Goal: Navigation & Orientation: Find specific page/section

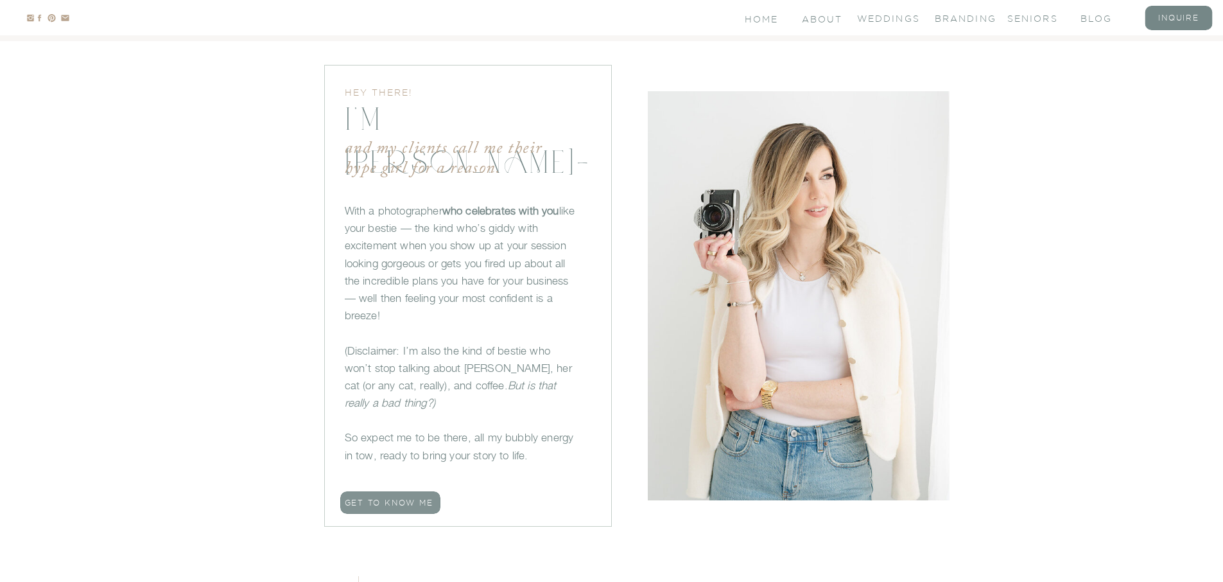
scroll to position [850, 0]
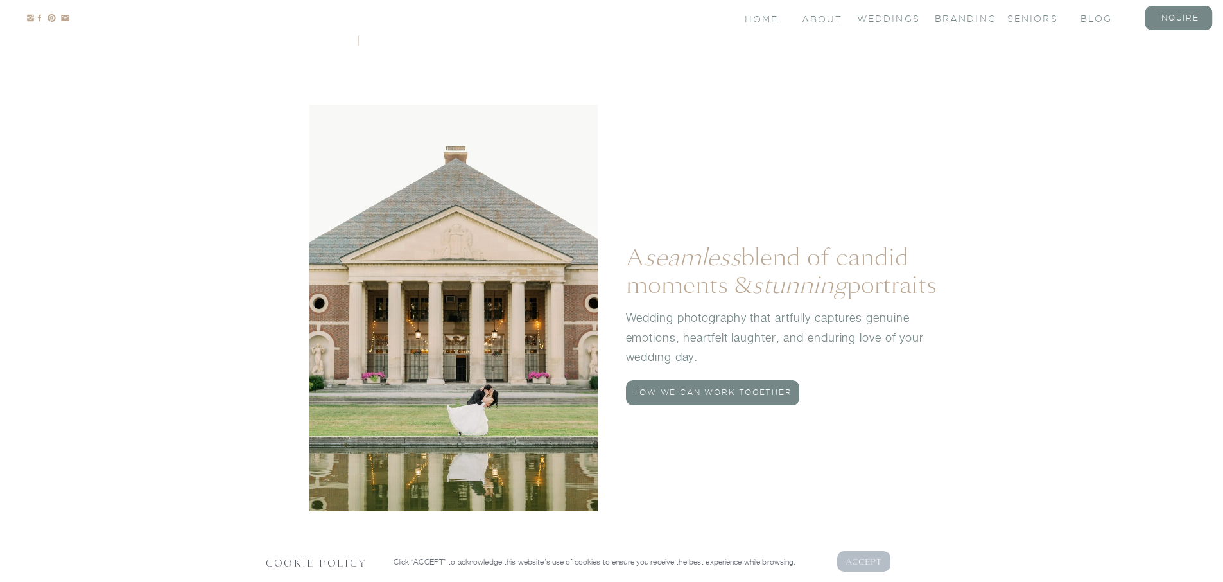
scroll to position [1574, 0]
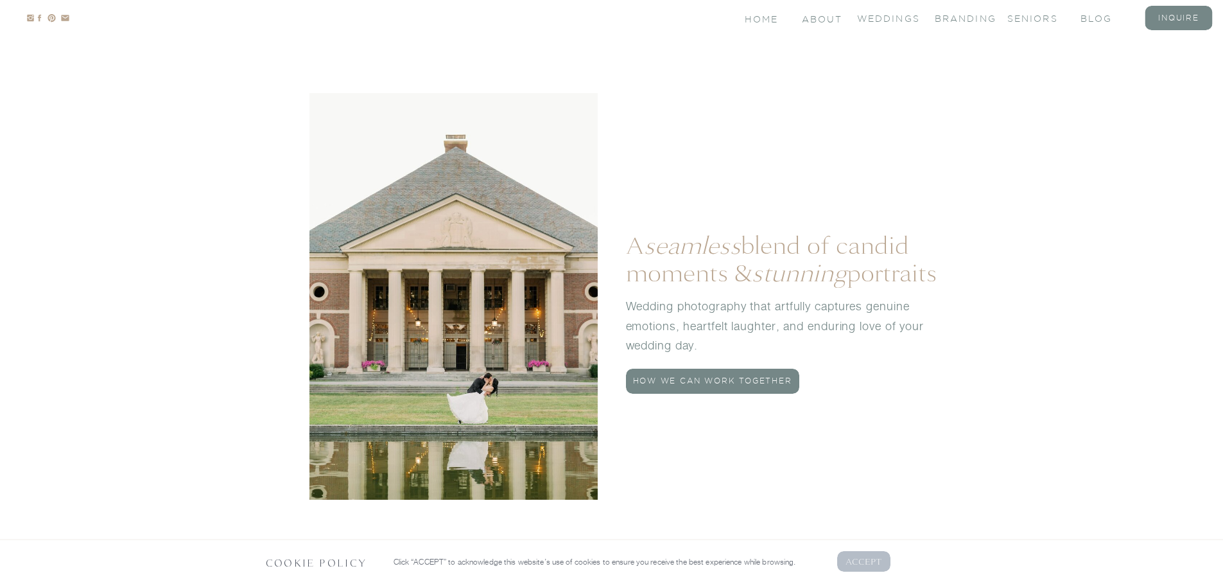
click at [863, 562] on p "AcCEPT" at bounding box center [863, 561] width 37 height 12
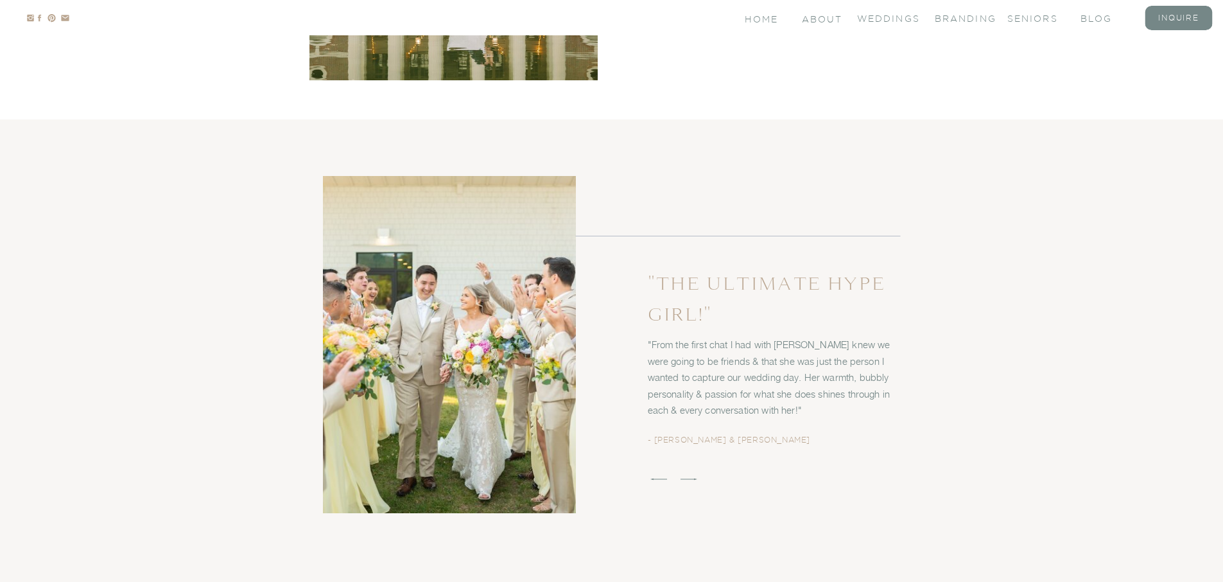
scroll to position [2047, 0]
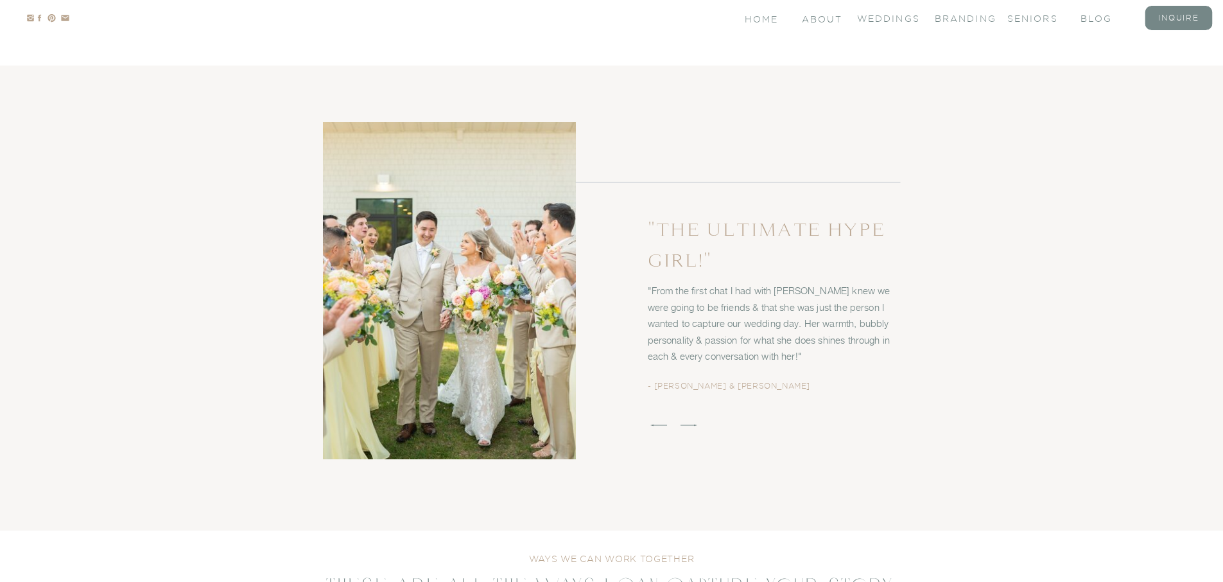
click at [692, 422] on icon at bounding box center [689, 425] width 22 height 22
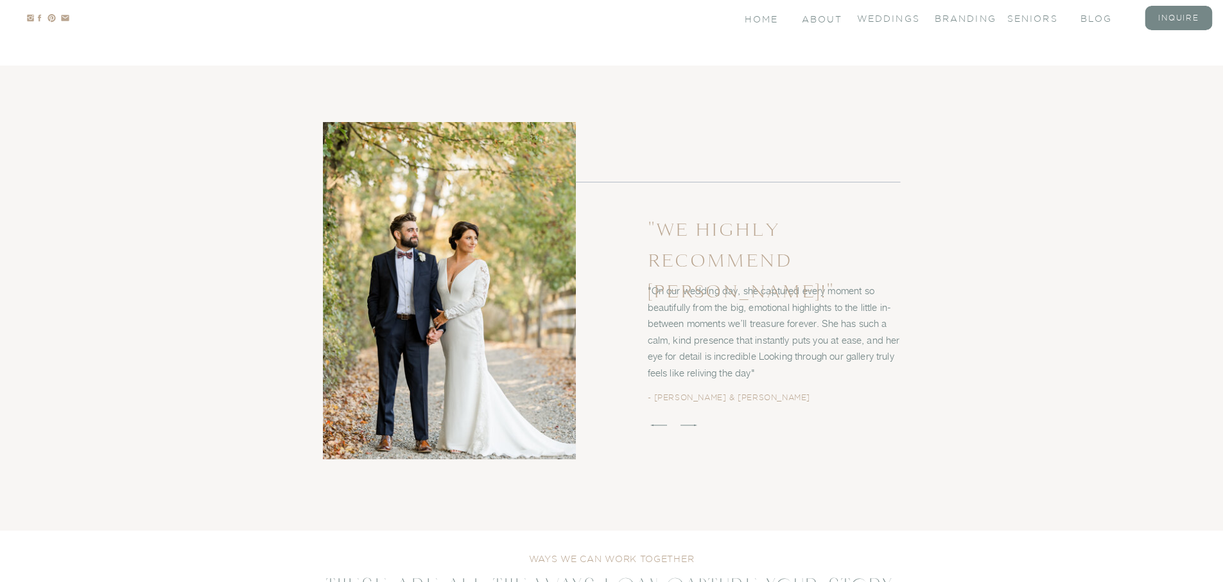
click at [690, 423] on icon at bounding box center [689, 425] width 22 height 22
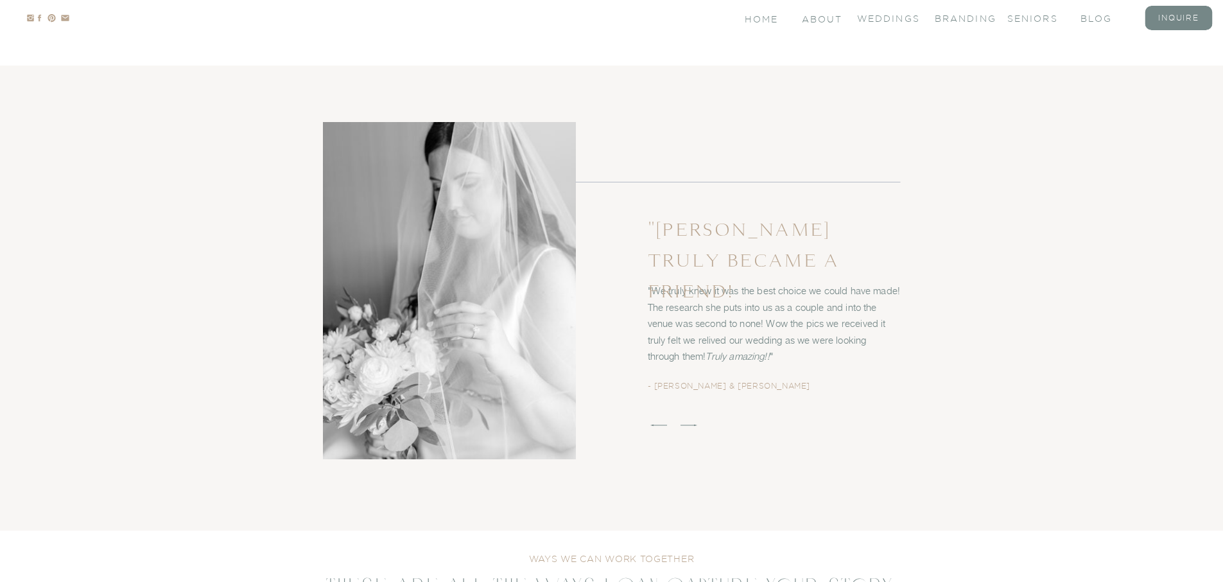
click at [690, 423] on icon at bounding box center [689, 425] width 22 height 22
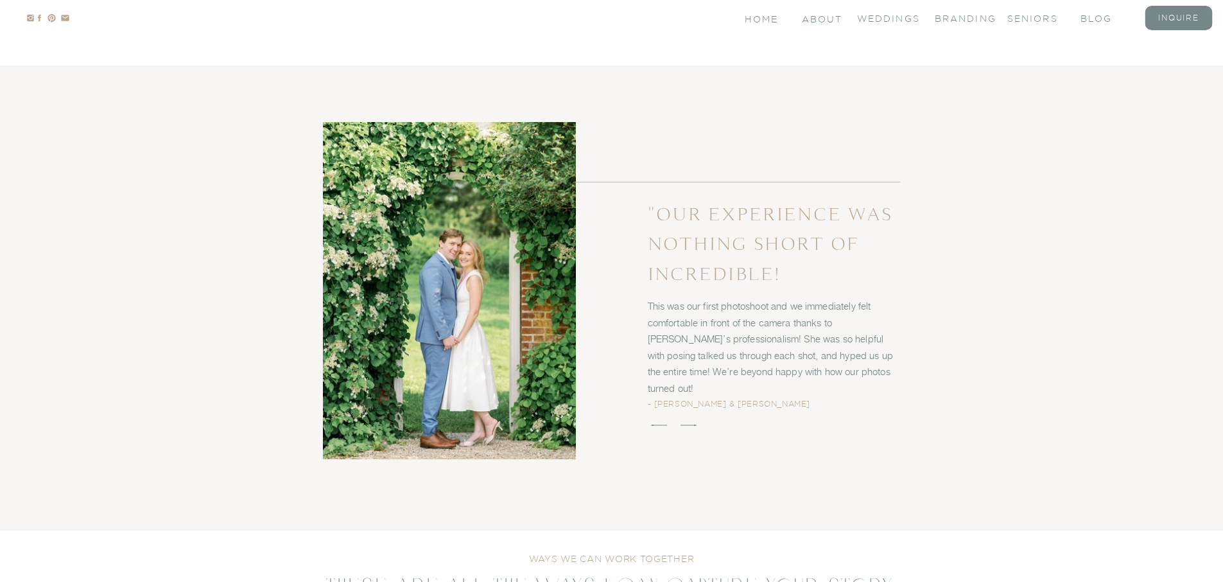
click at [690, 423] on icon at bounding box center [689, 425] width 22 height 22
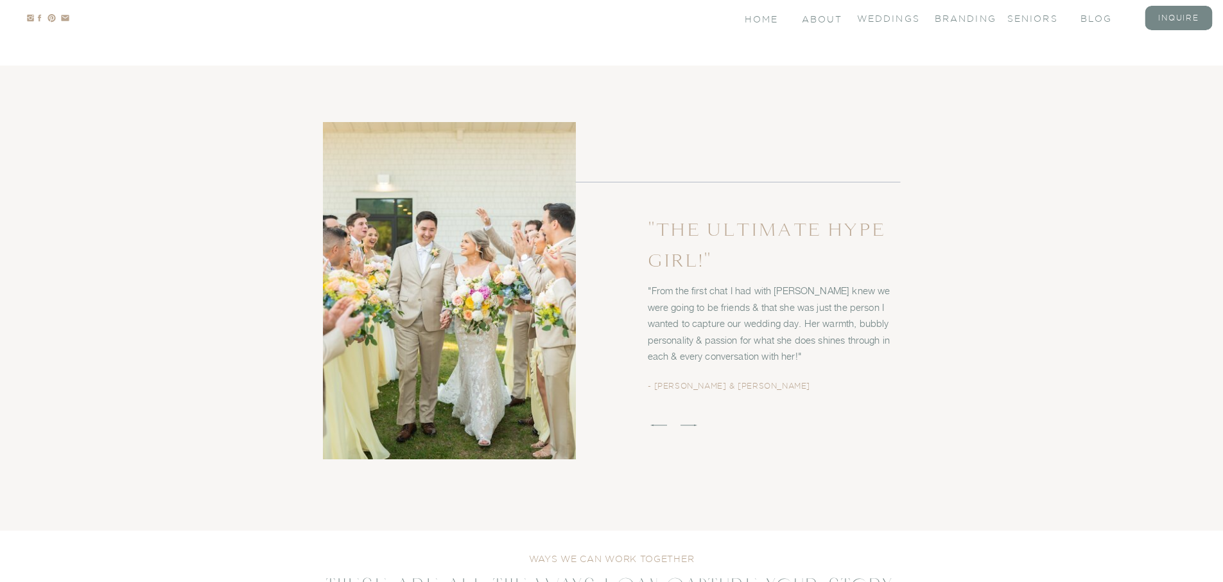
click at [657, 419] on icon at bounding box center [659, 425] width 22 height 22
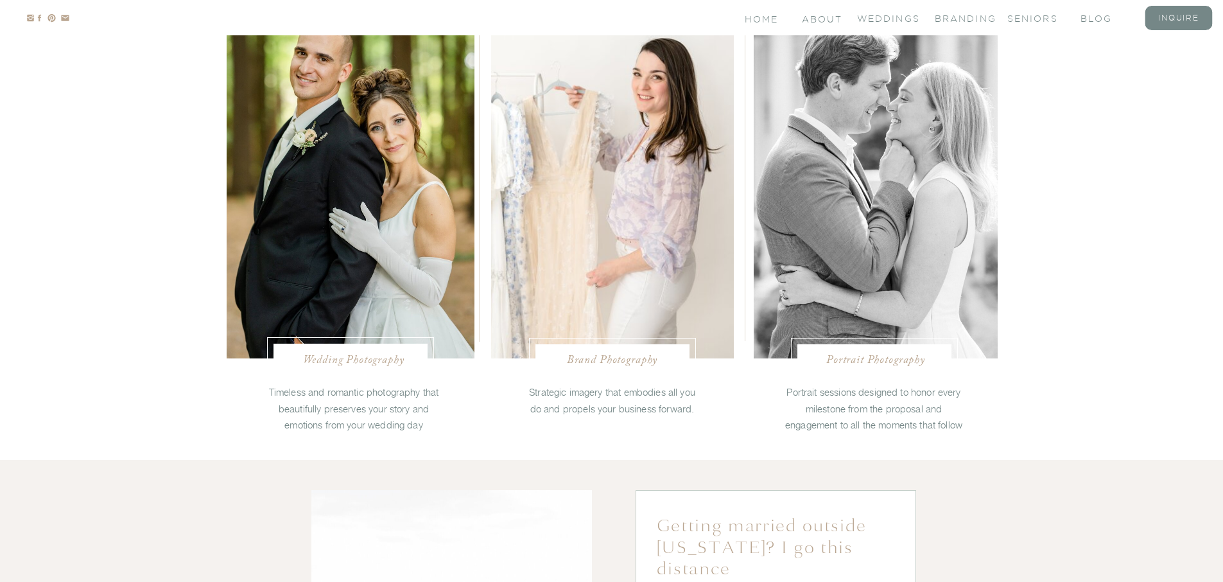
scroll to position [2762, 0]
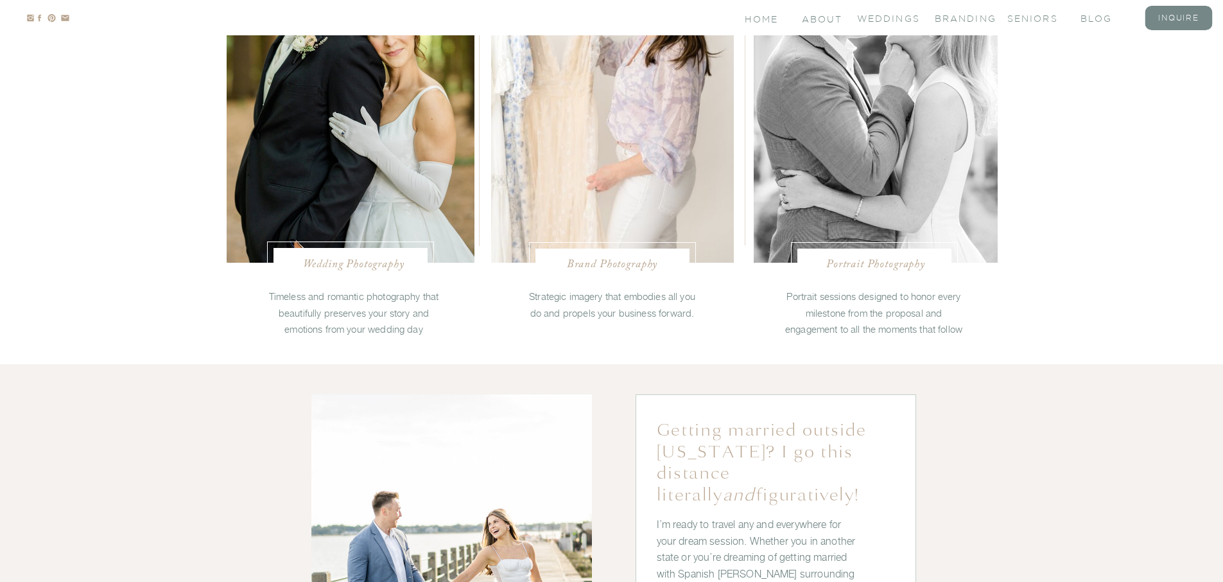
click at [865, 266] on nav "Portrait Photography" at bounding box center [876, 263] width 120 height 13
click at [583, 266] on nav "Brand Photography" at bounding box center [612, 263] width 126 height 13
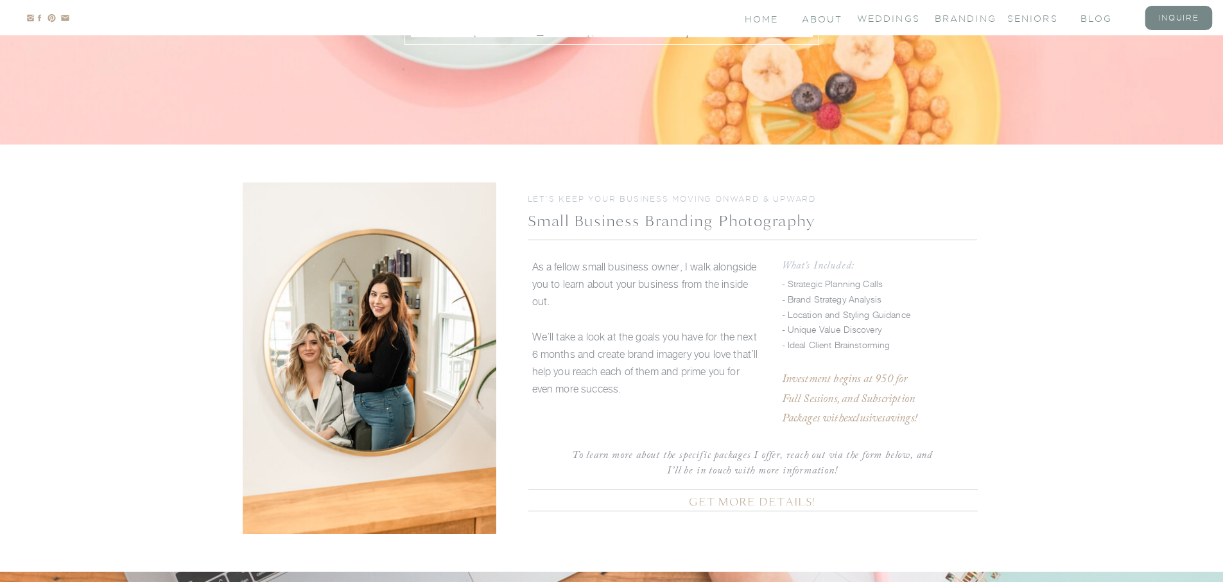
scroll to position [2146, 0]
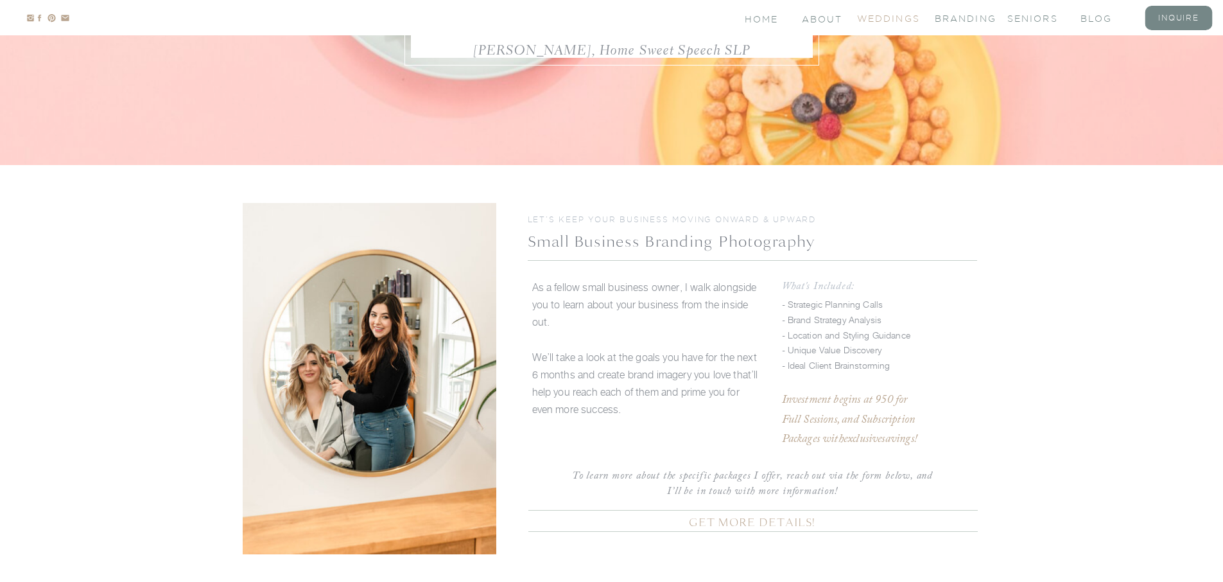
click at [895, 21] on nav "Weddings" at bounding box center [882, 17] width 51 height 11
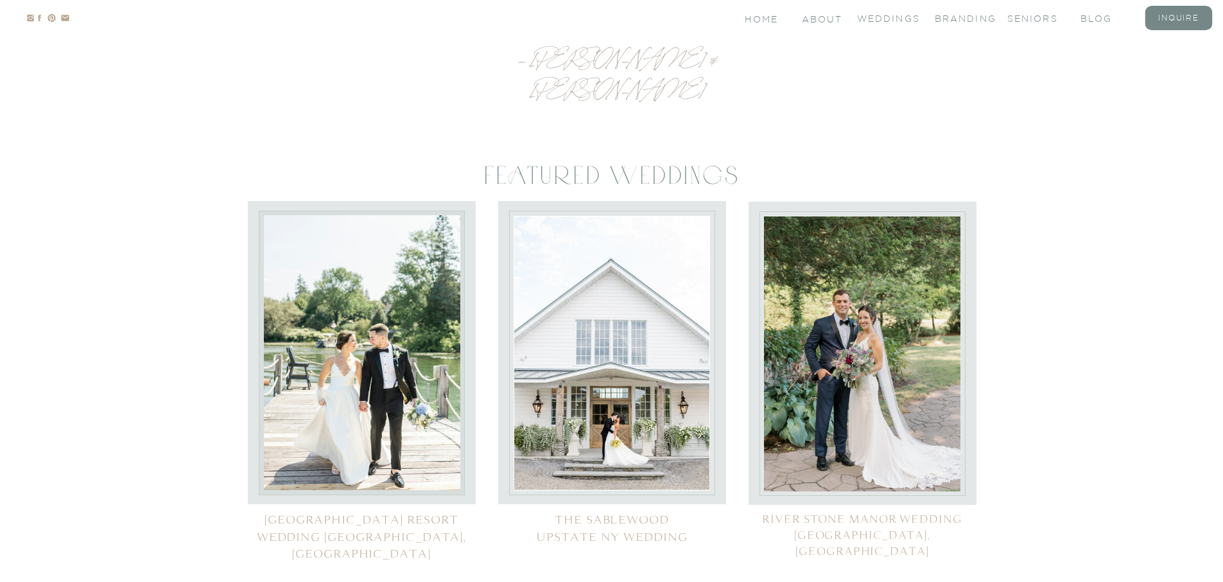
scroll to position [5700, 0]
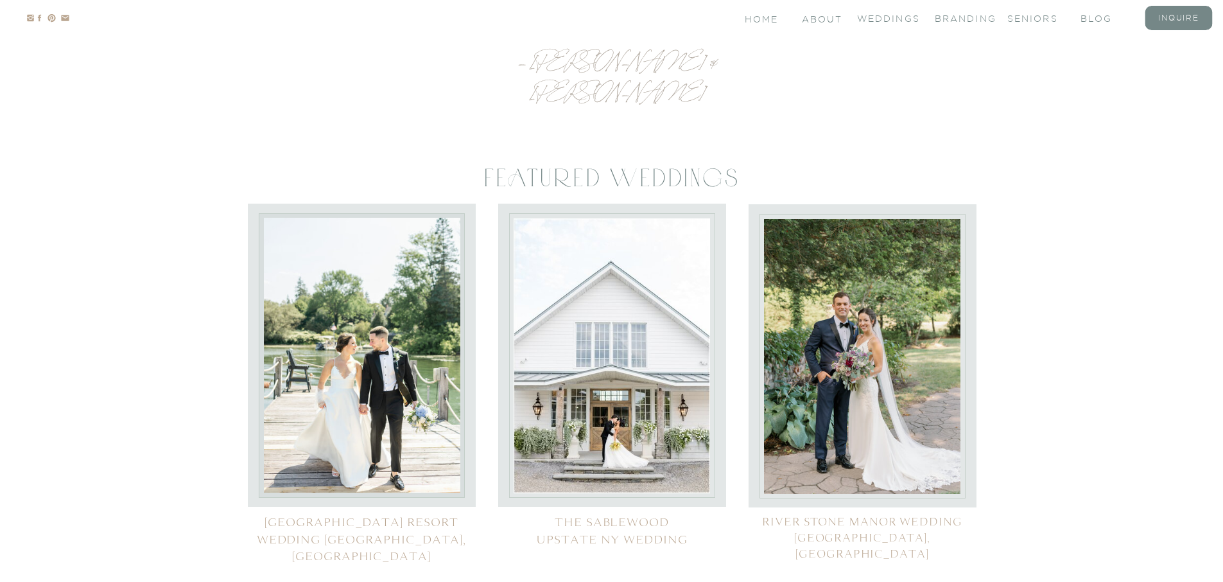
click at [961, 299] on div at bounding box center [862, 356] width 206 height 284
click at [906, 515] on h2 "river stone manor wedding albany, NY" at bounding box center [862, 537] width 228 height 49
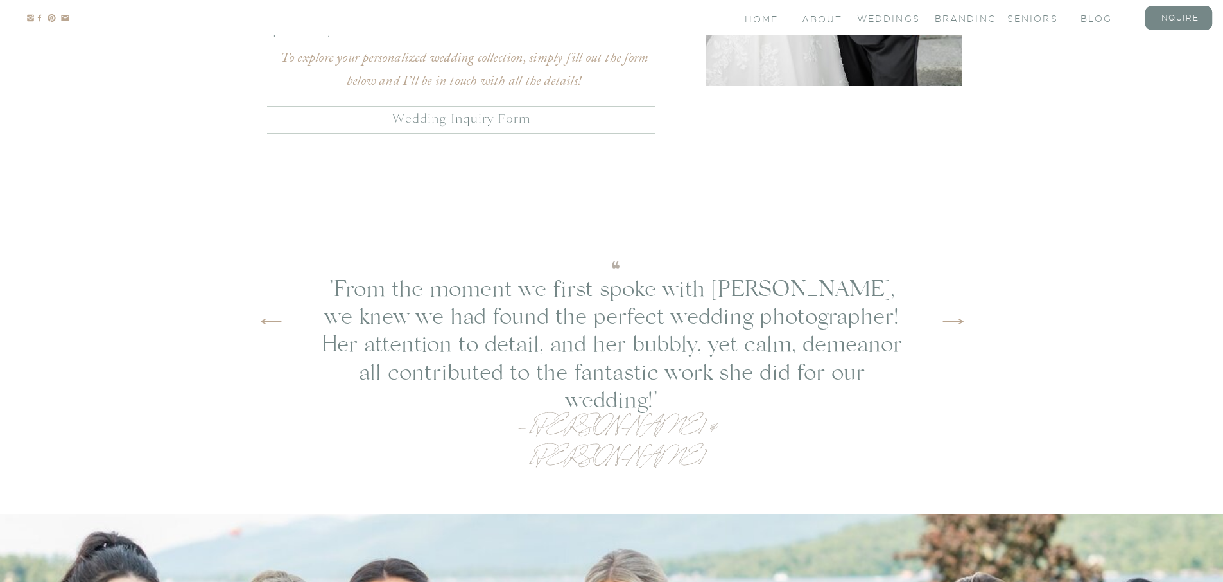
scroll to position [3492, 0]
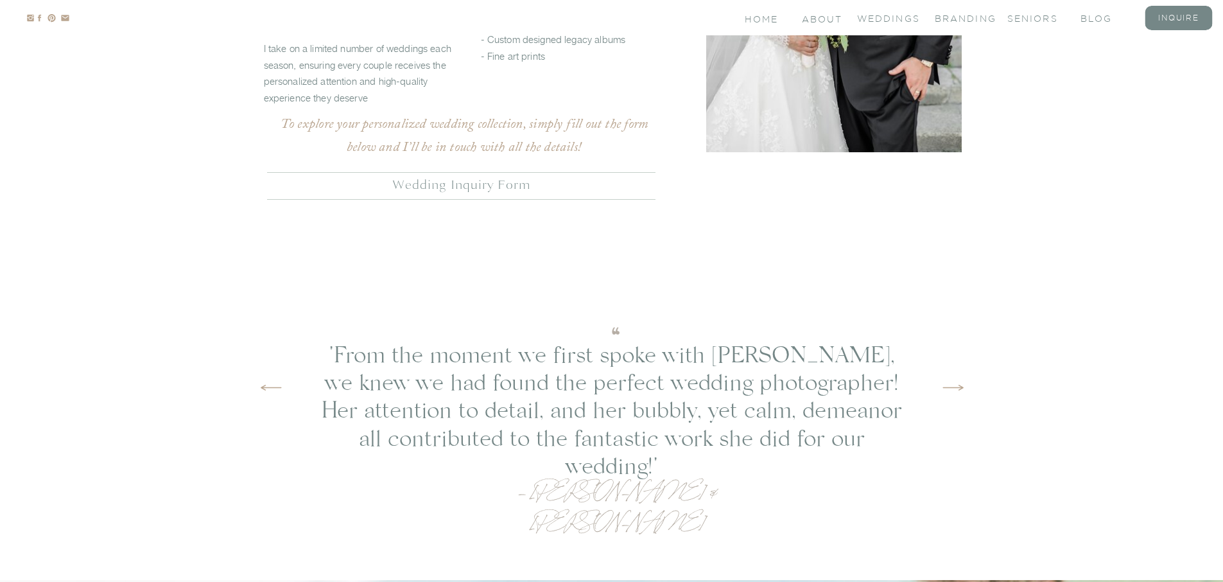
click at [962, 388] on icon at bounding box center [953, 388] width 26 height 46
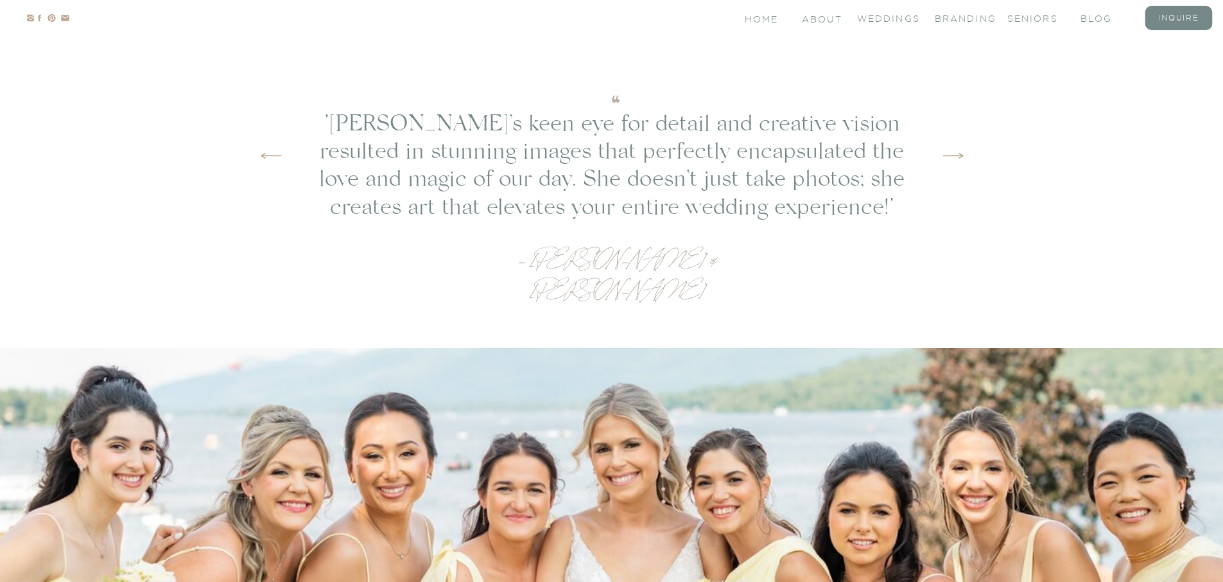
scroll to position [3724, 0]
click at [953, 150] on icon at bounding box center [953, 155] width 26 height 46
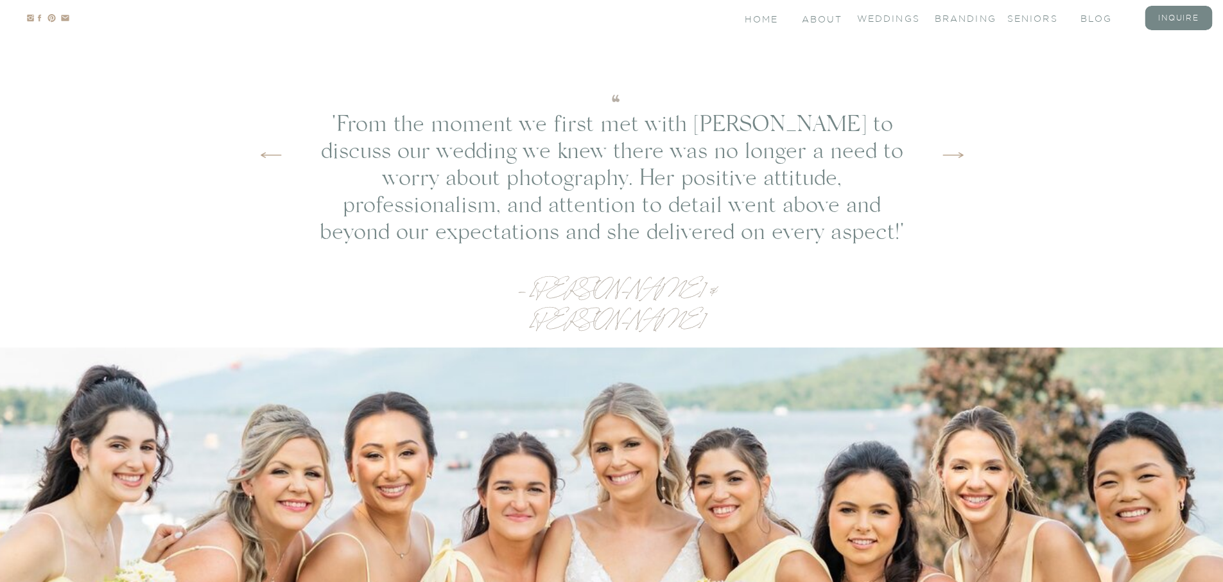
click at [953, 150] on icon at bounding box center [953, 155] width 26 height 46
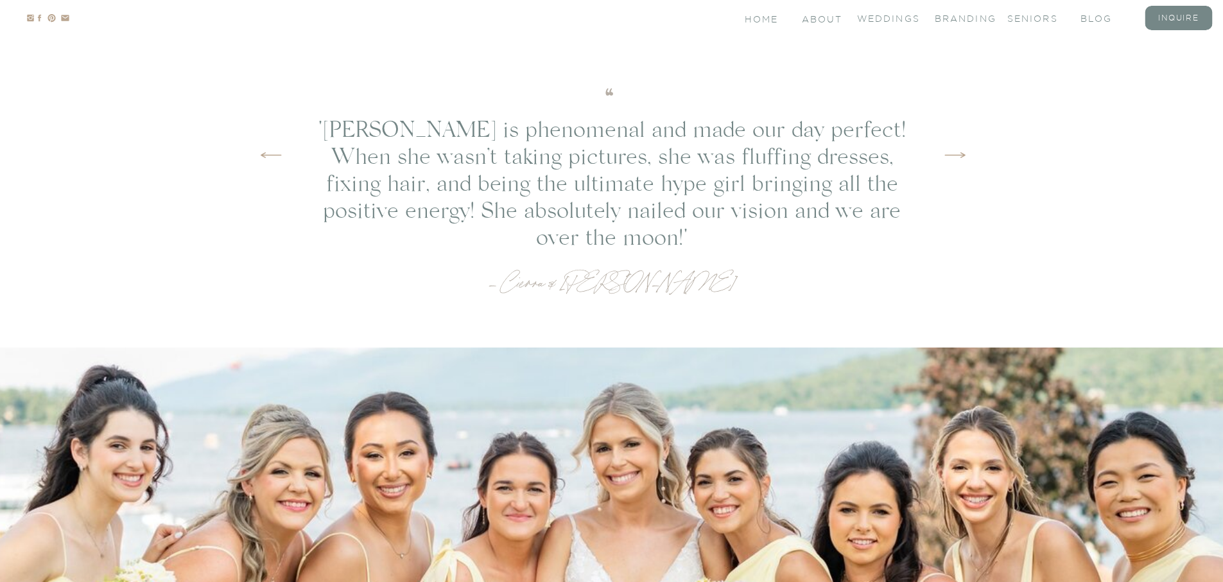
click at [953, 150] on icon at bounding box center [955, 155] width 26 height 46
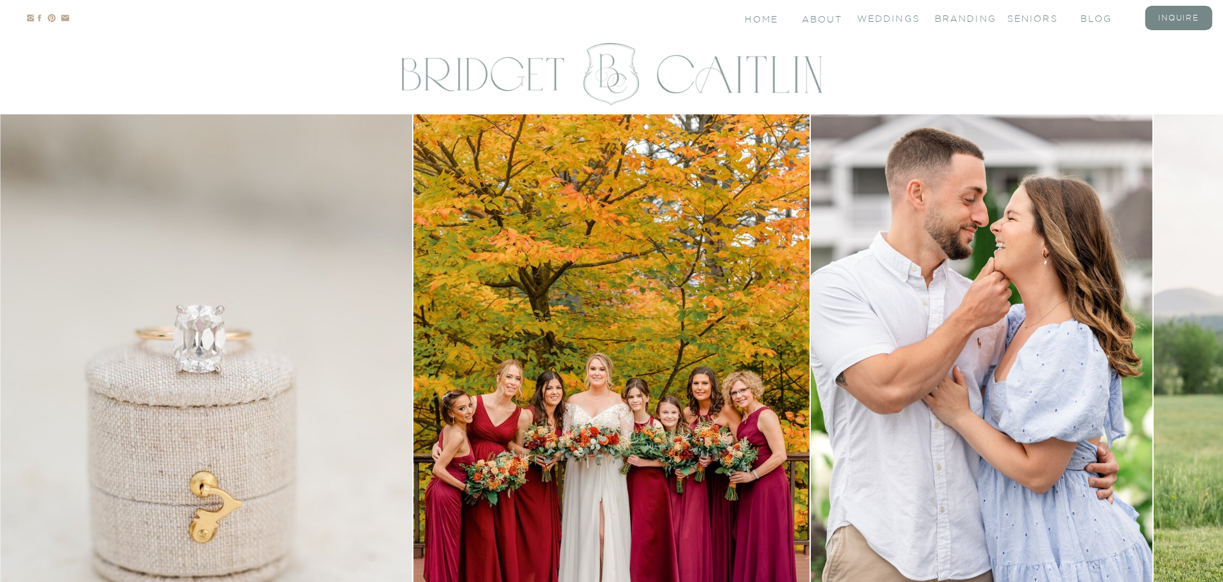
scroll to position [0, 0]
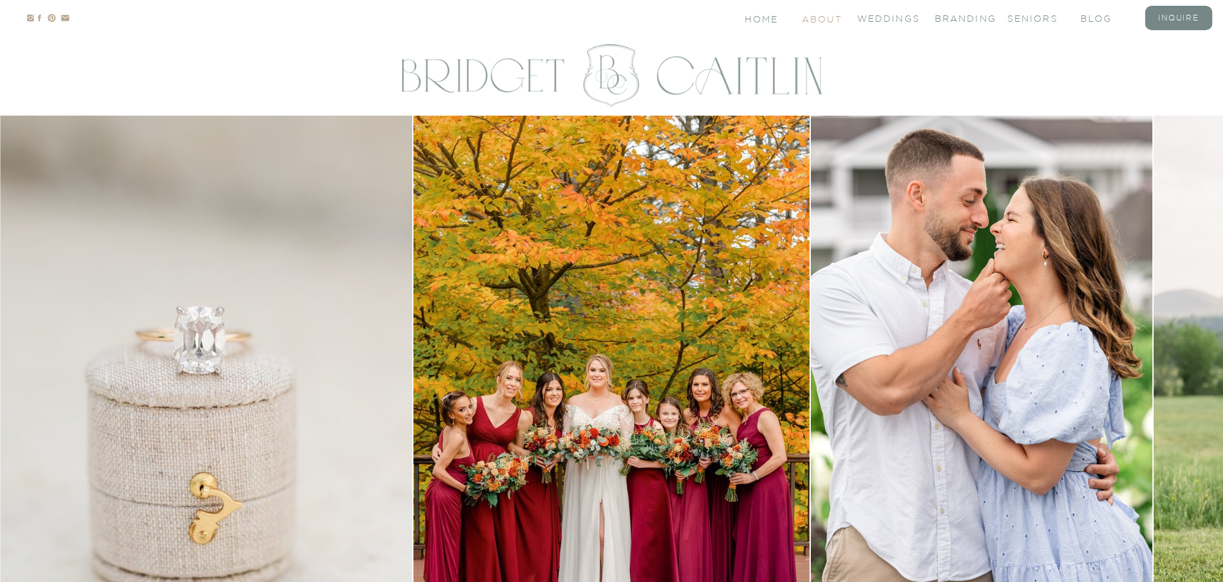
click at [816, 19] on nav "About" at bounding box center [821, 18] width 39 height 11
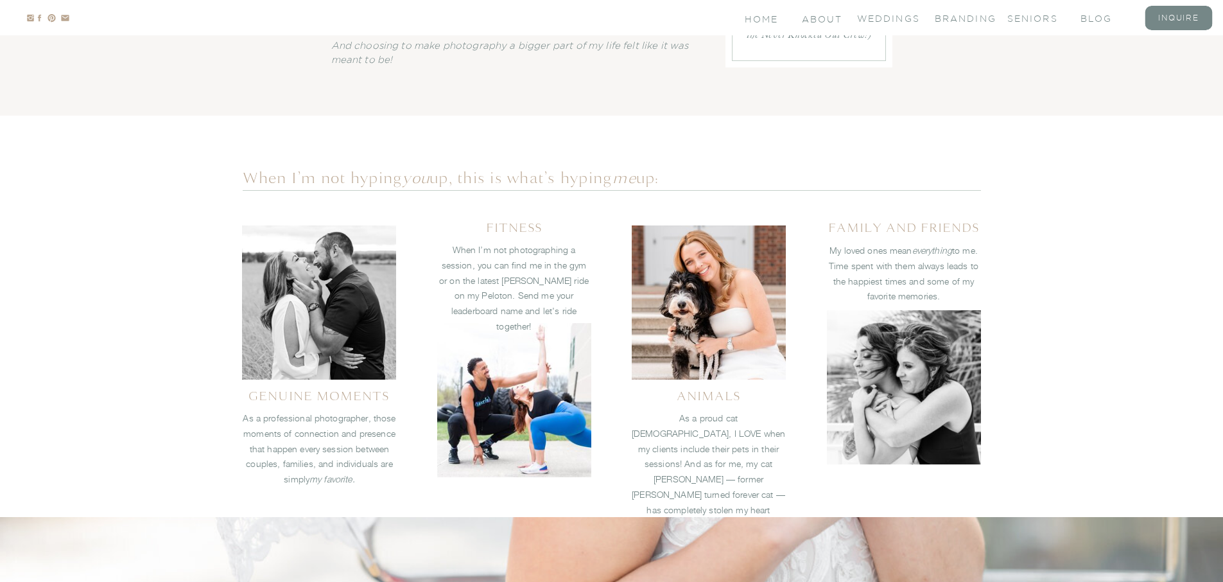
scroll to position [10, 0]
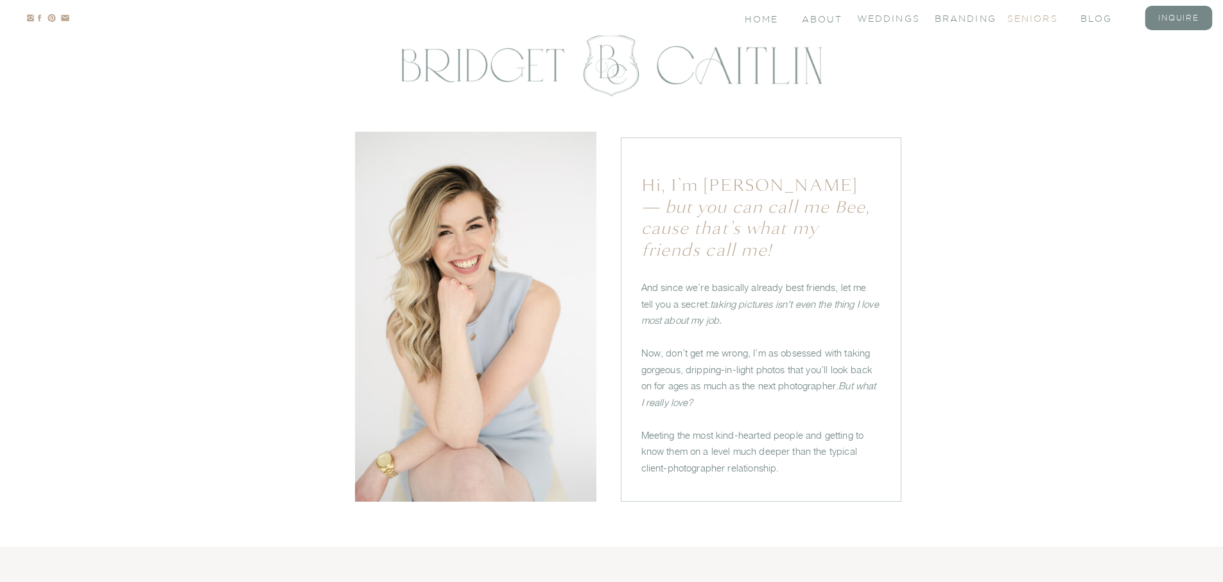
click at [1012, 21] on nav "seniors" at bounding box center [1032, 17] width 51 height 11
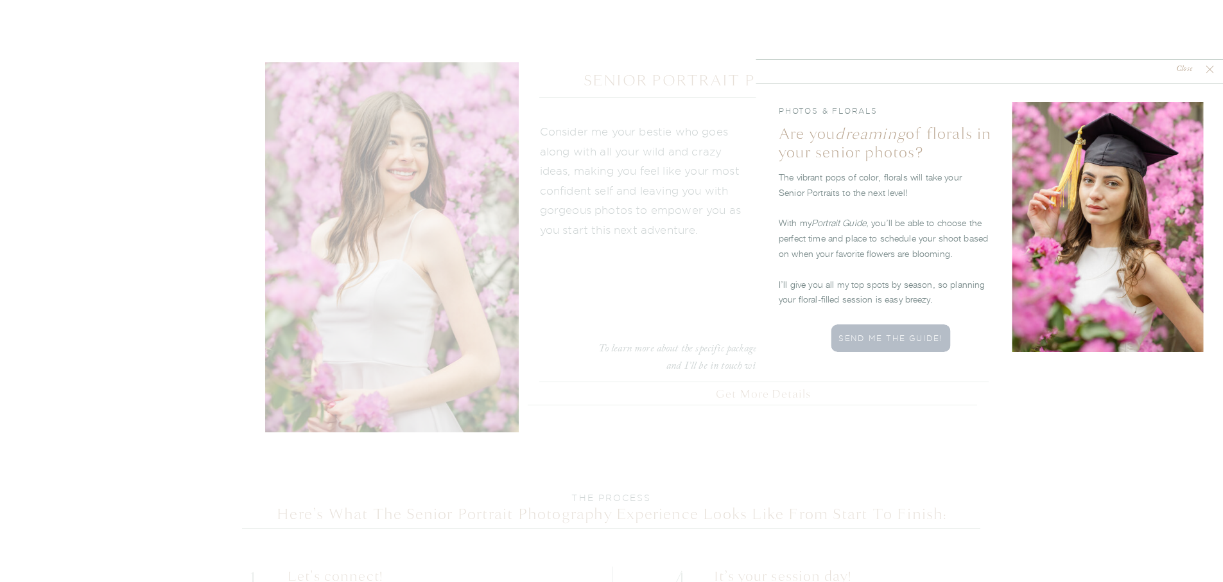
scroll to position [2209, 0]
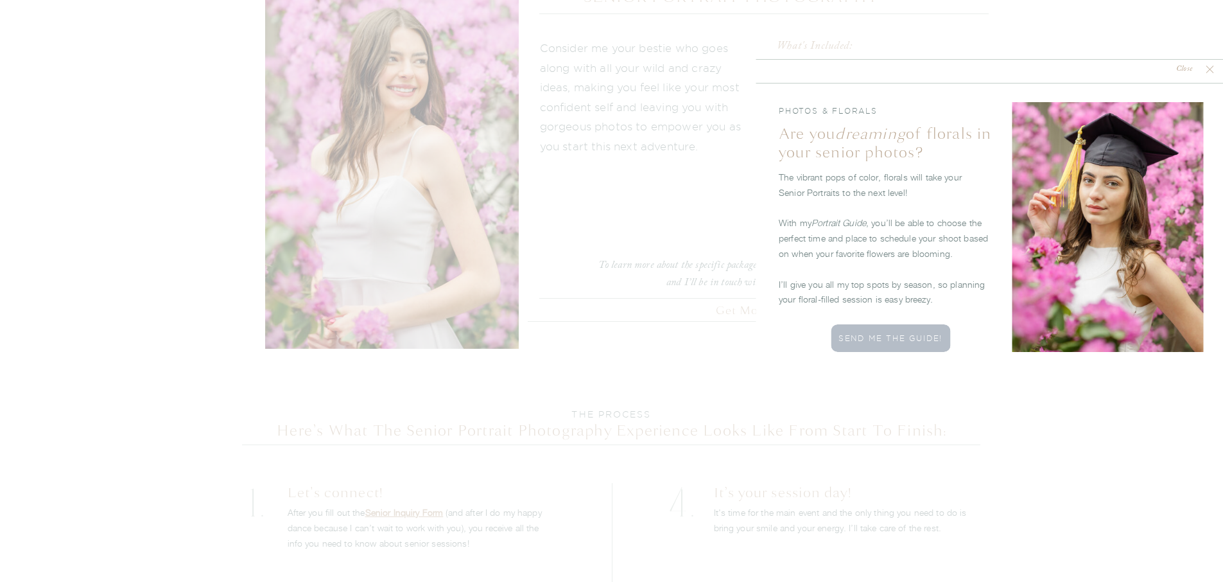
click at [1209, 71] on icon at bounding box center [1209, 69] width 13 height 13
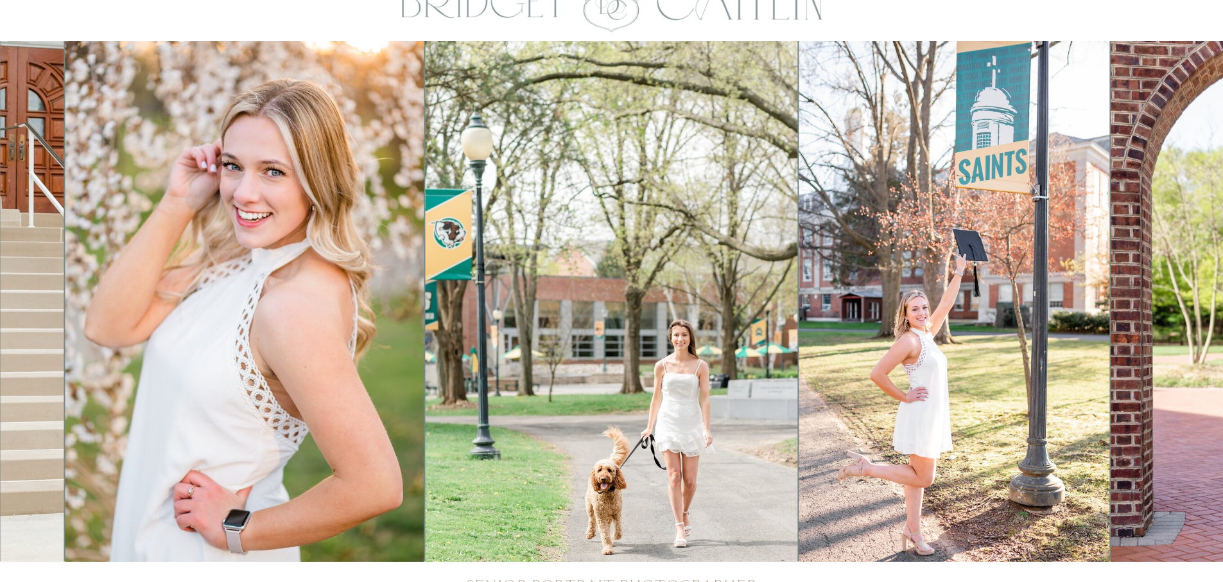
scroll to position [0, 0]
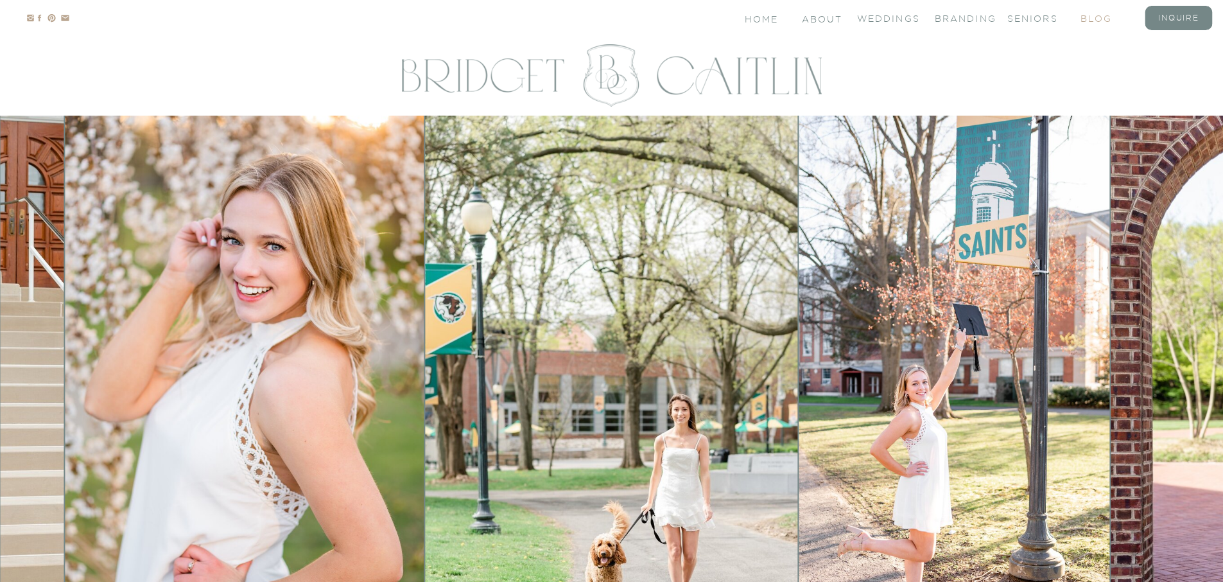
click at [1099, 20] on nav "blog" at bounding box center [1105, 17] width 51 height 11
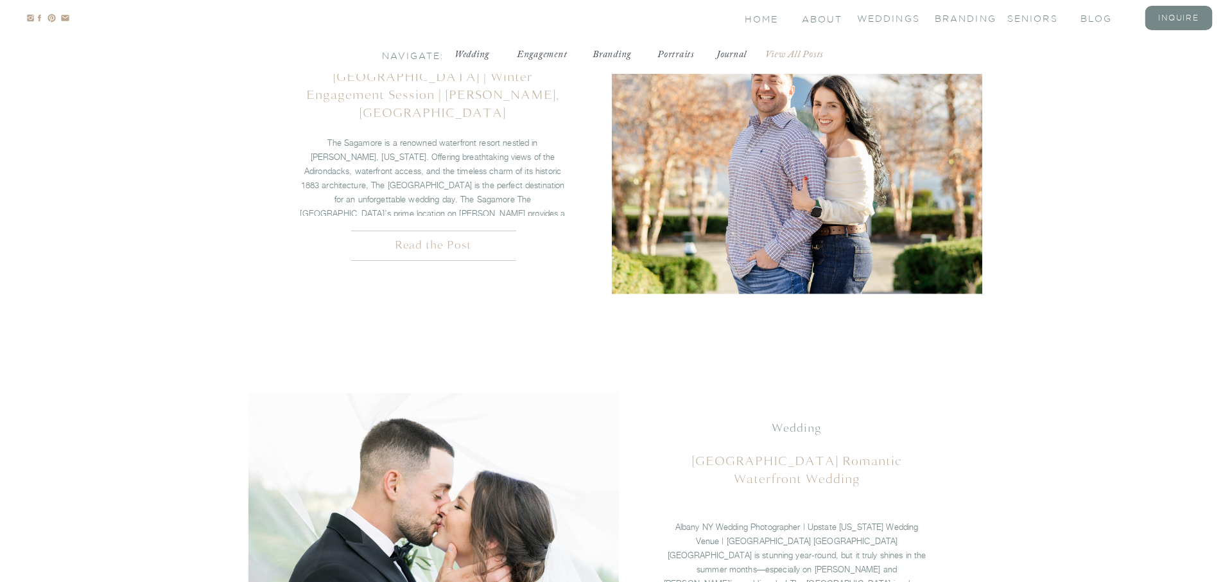
scroll to position [333, 0]
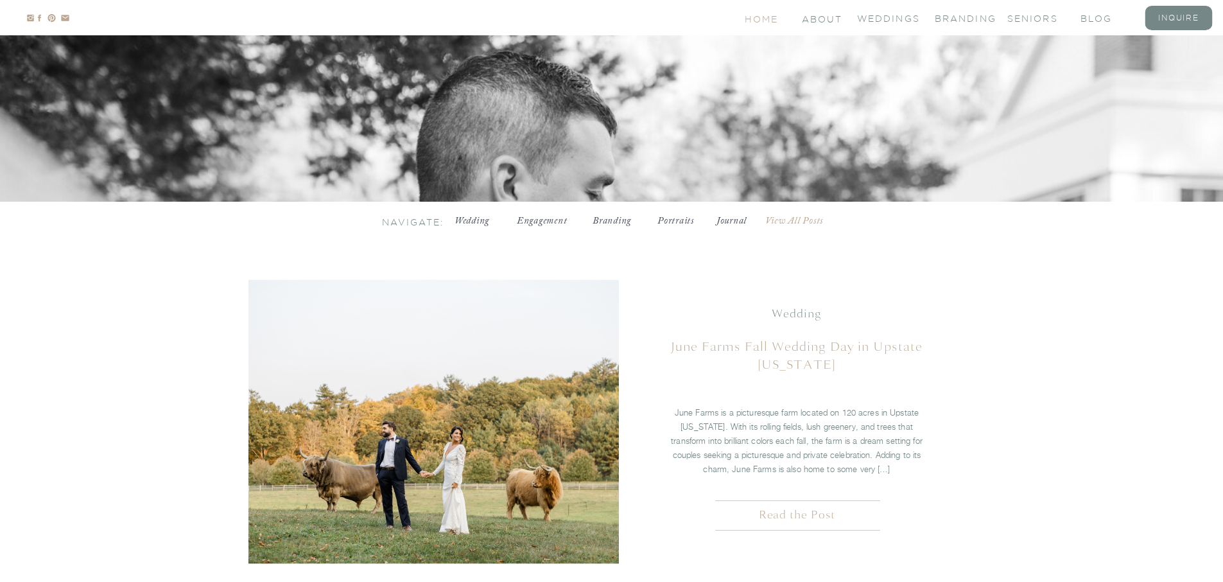
click at [766, 20] on nav "Home" at bounding box center [762, 18] width 35 height 11
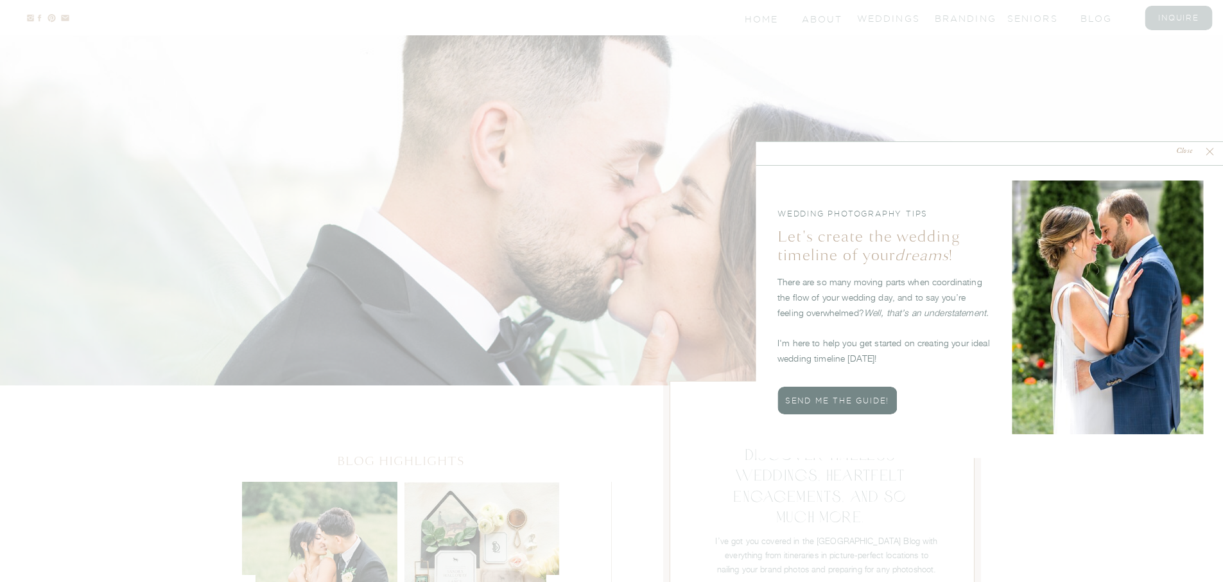
scroll to position [3926, 0]
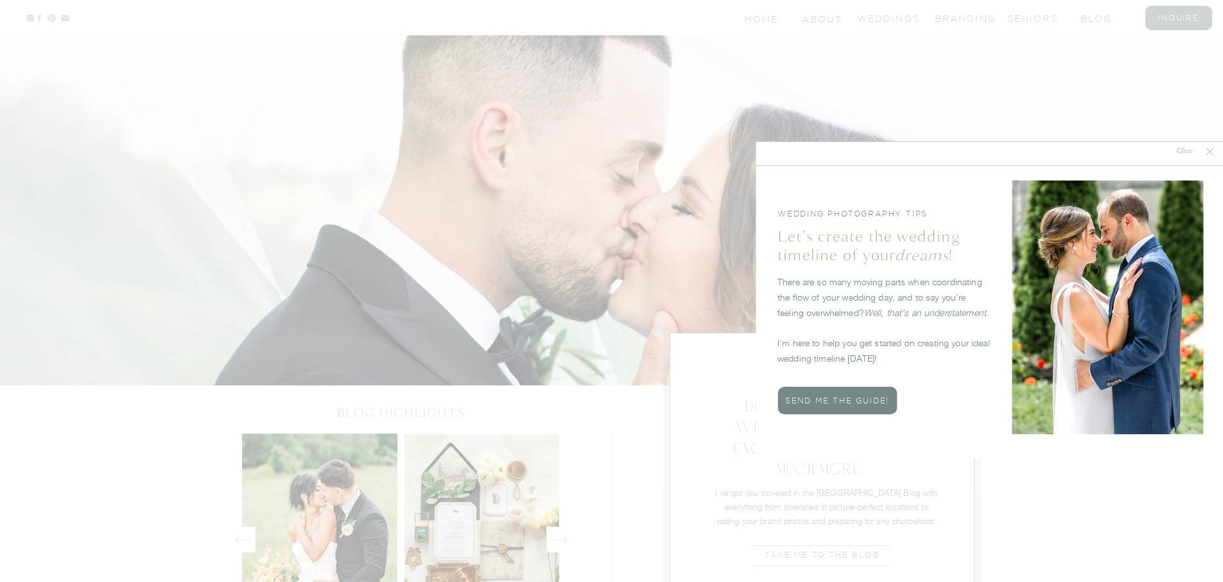
click at [1207, 154] on icon at bounding box center [1209, 151] width 13 height 13
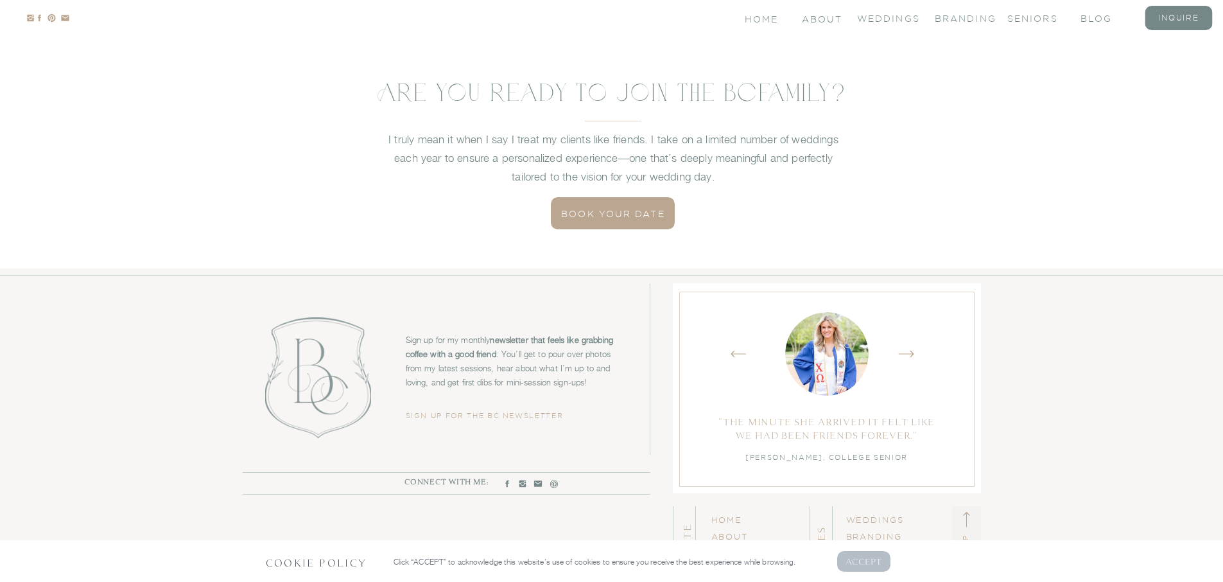
scroll to position [4842, 0]
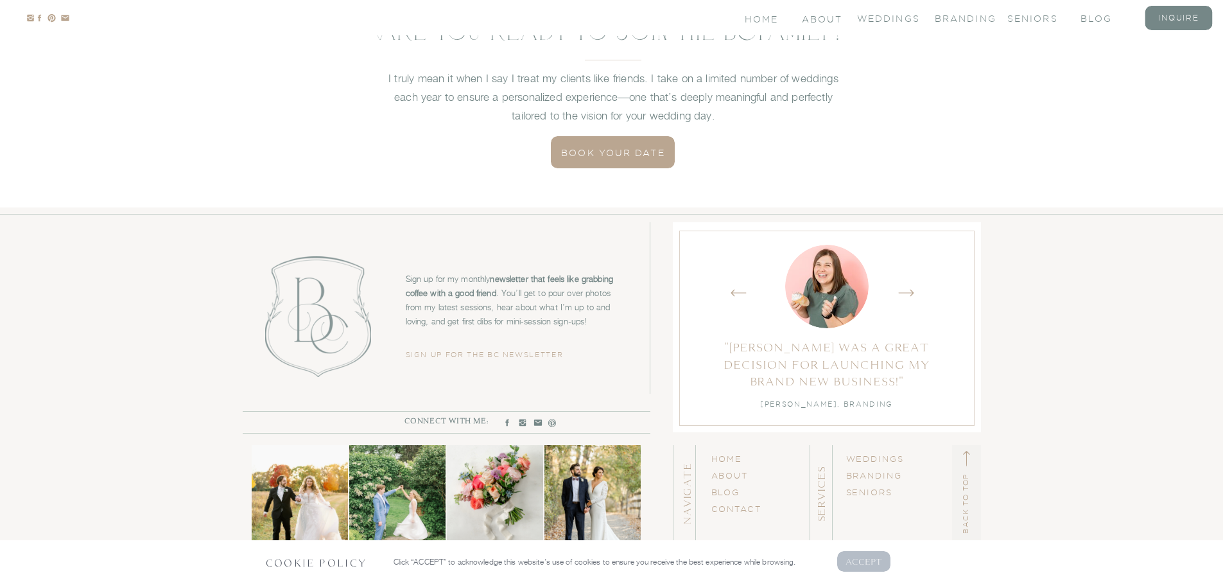
click at [876, 558] on p "AcCEPT" at bounding box center [863, 561] width 37 height 12
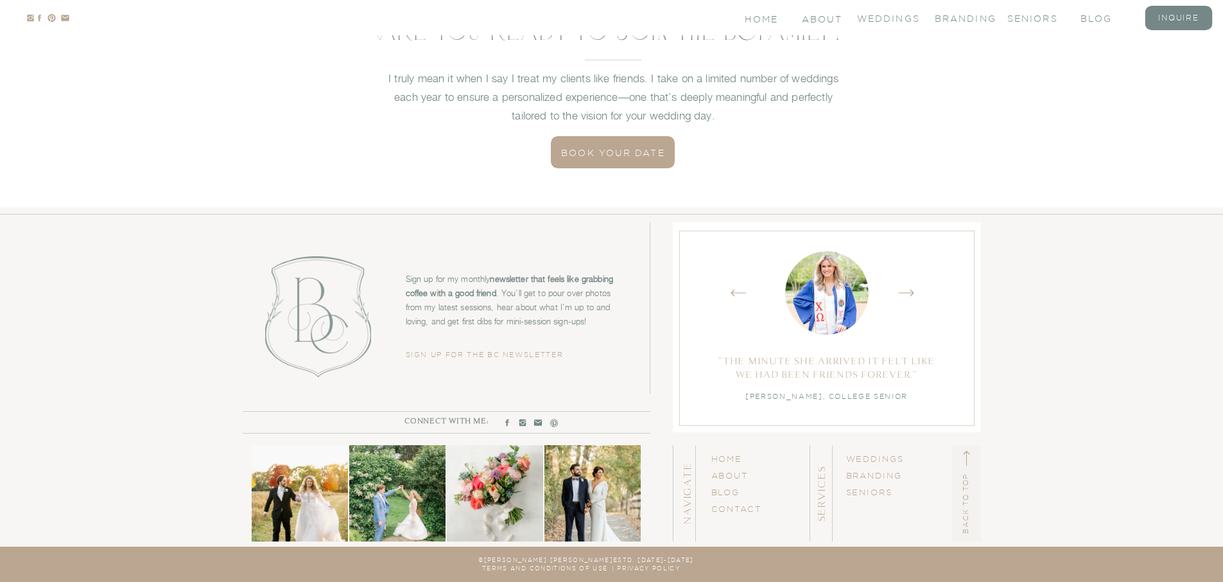
click at [583, 568] on h3 "Terms and Conditions of Use" at bounding box center [519, 568] width 177 height 8
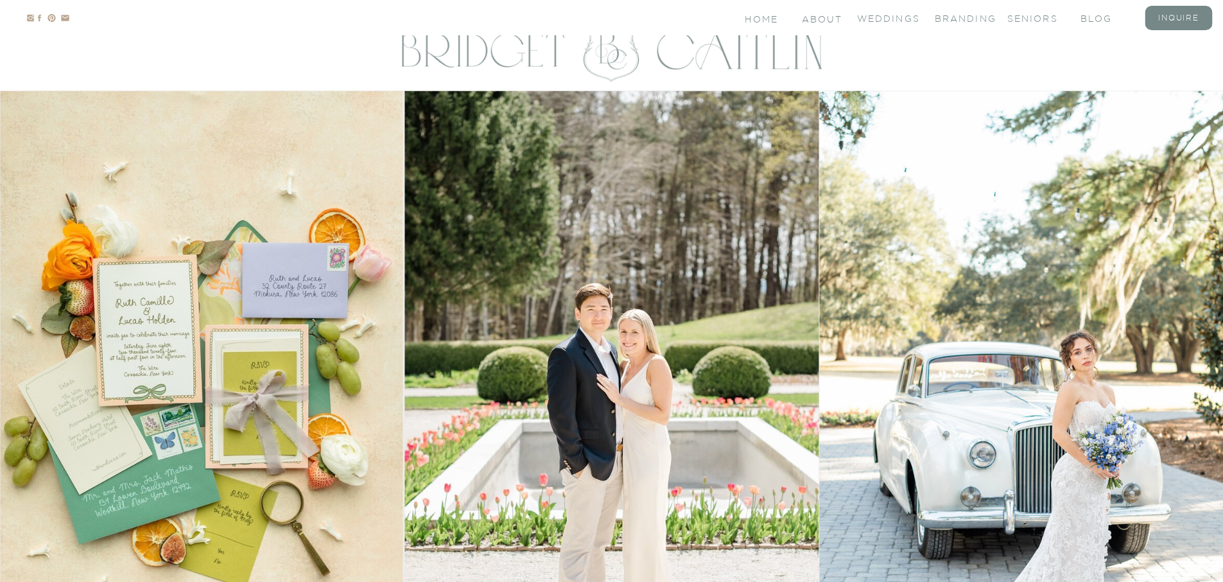
scroll to position [0, 0]
